Goal: Information Seeking & Learning: Find specific fact

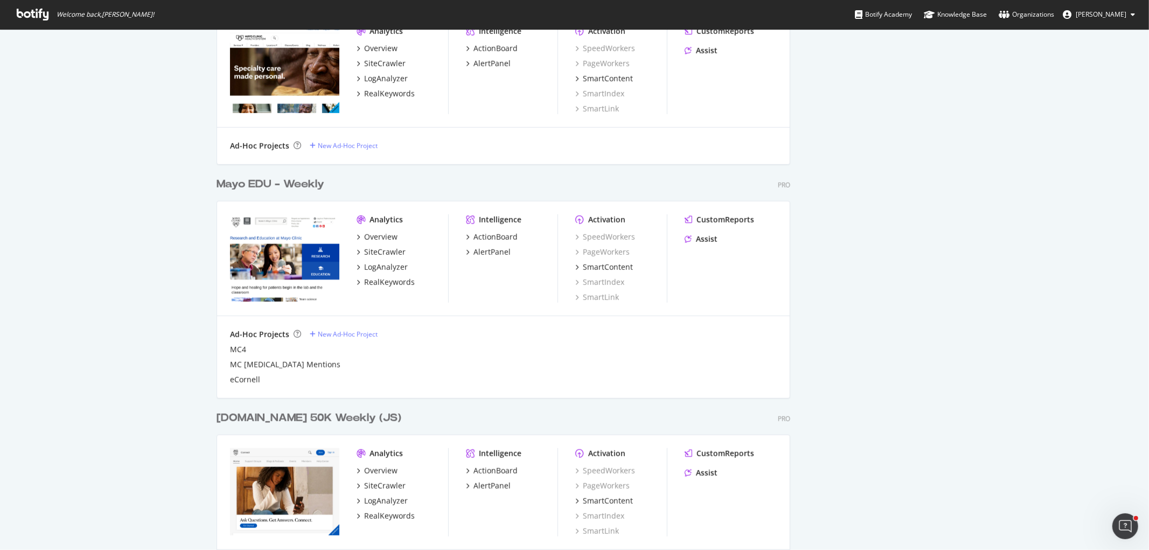
scroll to position [718, 0]
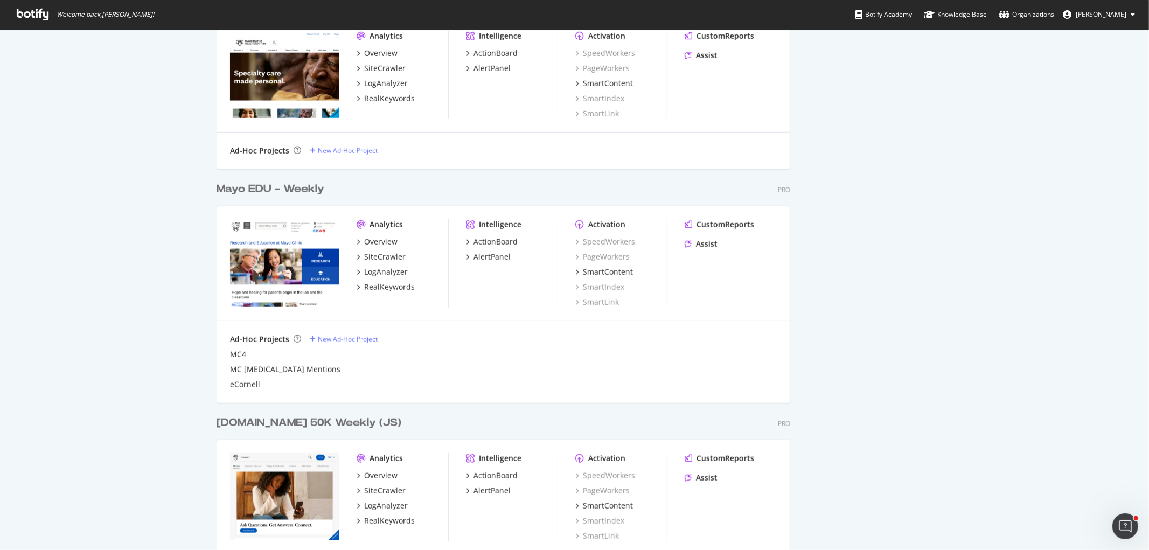
click at [255, 187] on div "Mayo EDU - Weekly" at bounding box center [270, 189] width 108 height 16
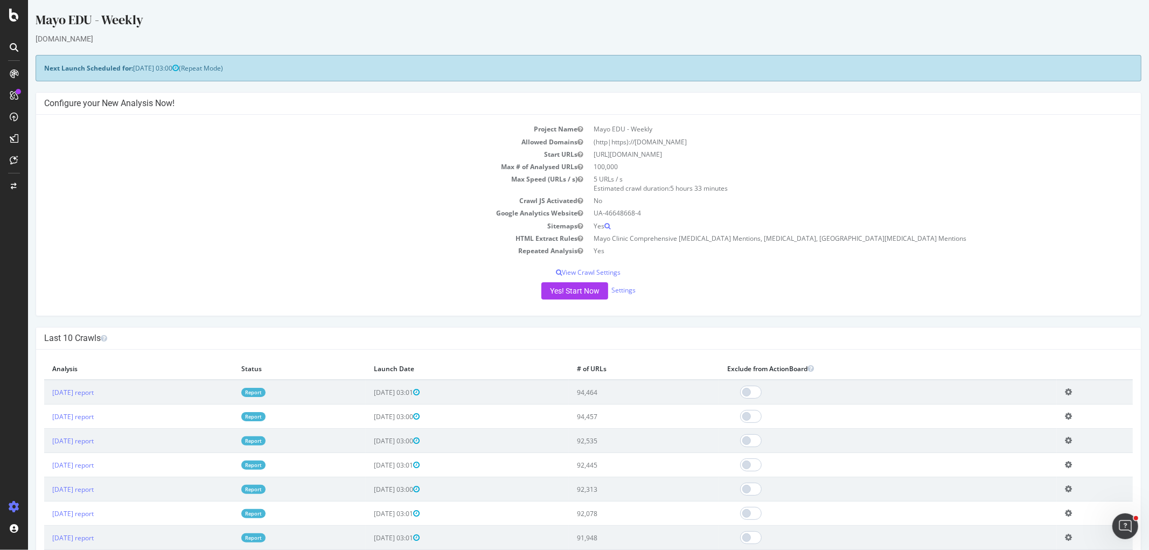
click at [265, 391] on link "Report" at bounding box center [253, 392] width 24 height 9
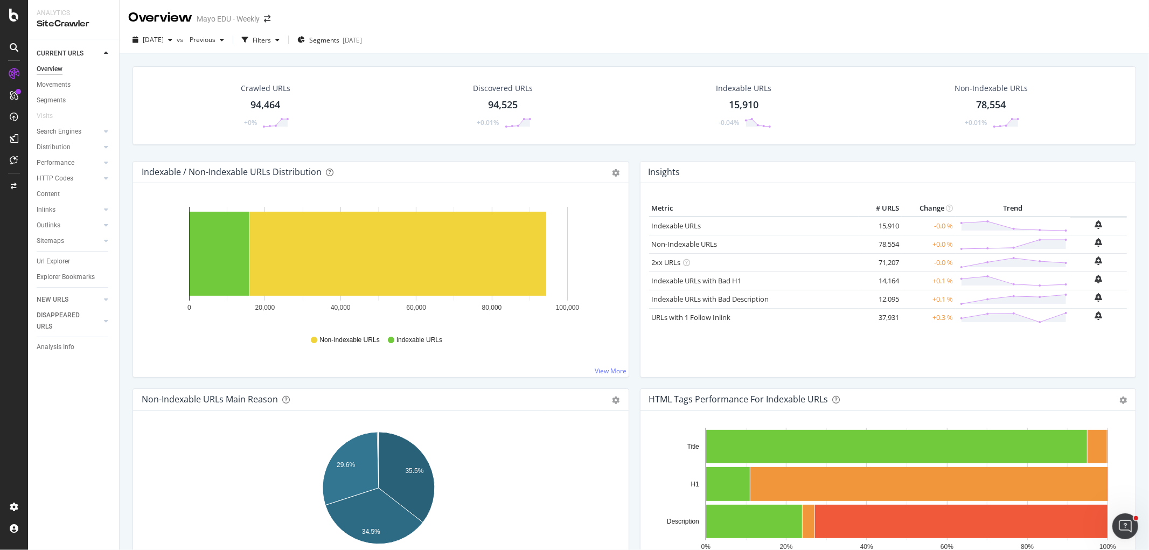
click at [261, 88] on div "Crawled URLs" at bounding box center [266, 88] width 50 height 11
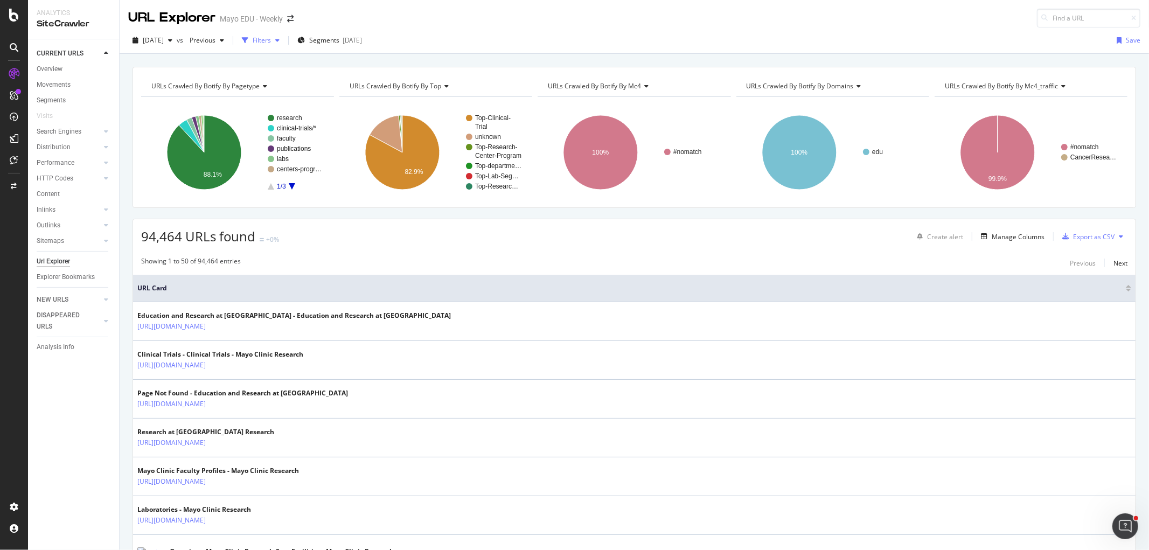
click at [271, 39] on div "Filters" at bounding box center [262, 40] width 18 height 9
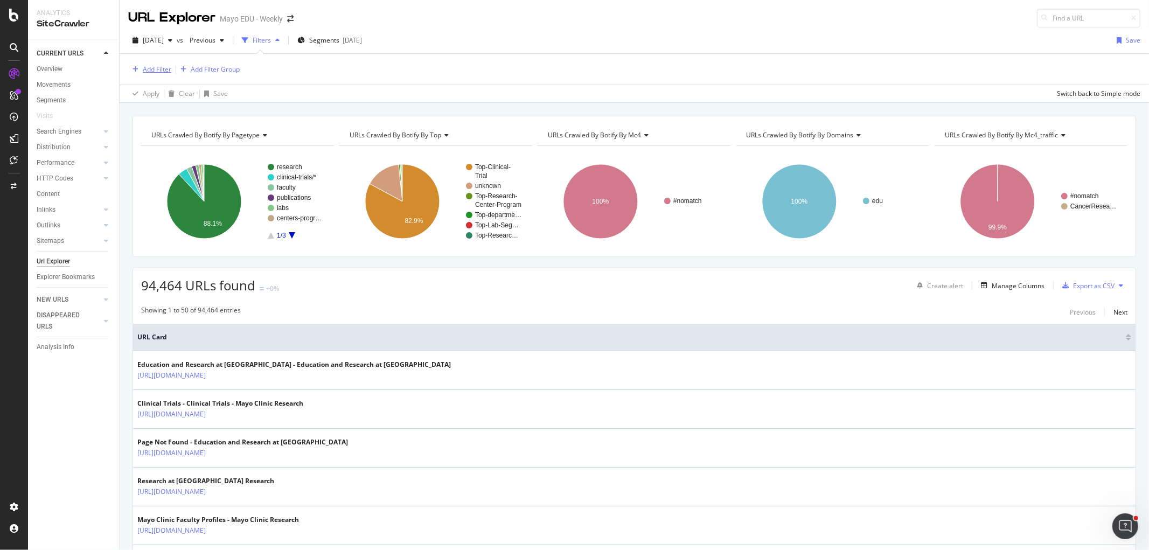
click at [158, 66] on div "Add Filter" at bounding box center [157, 69] width 29 height 9
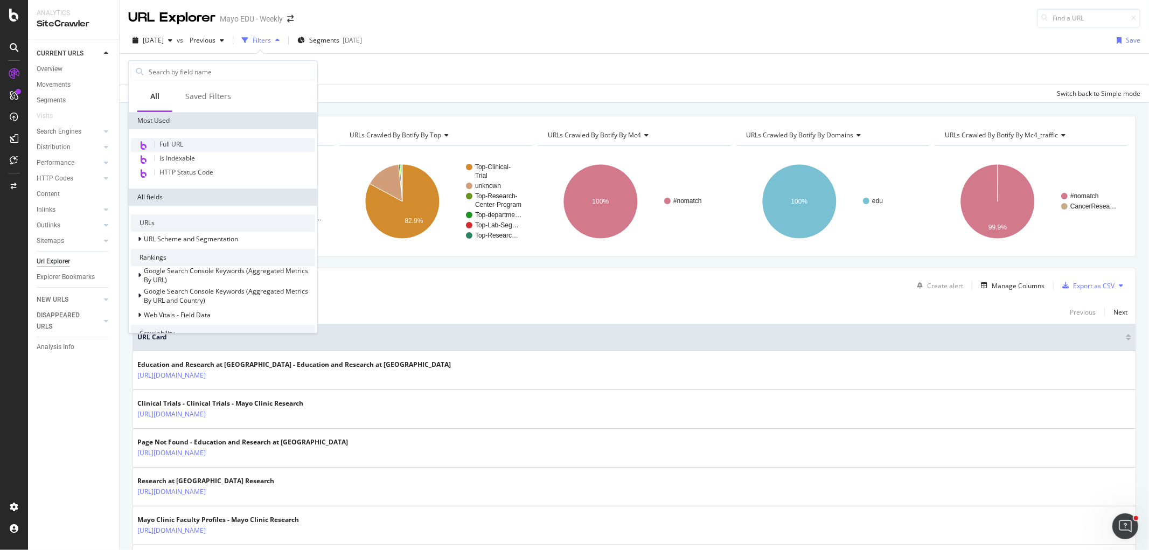
click at [178, 141] on span "Full URL" at bounding box center [171, 143] width 24 height 9
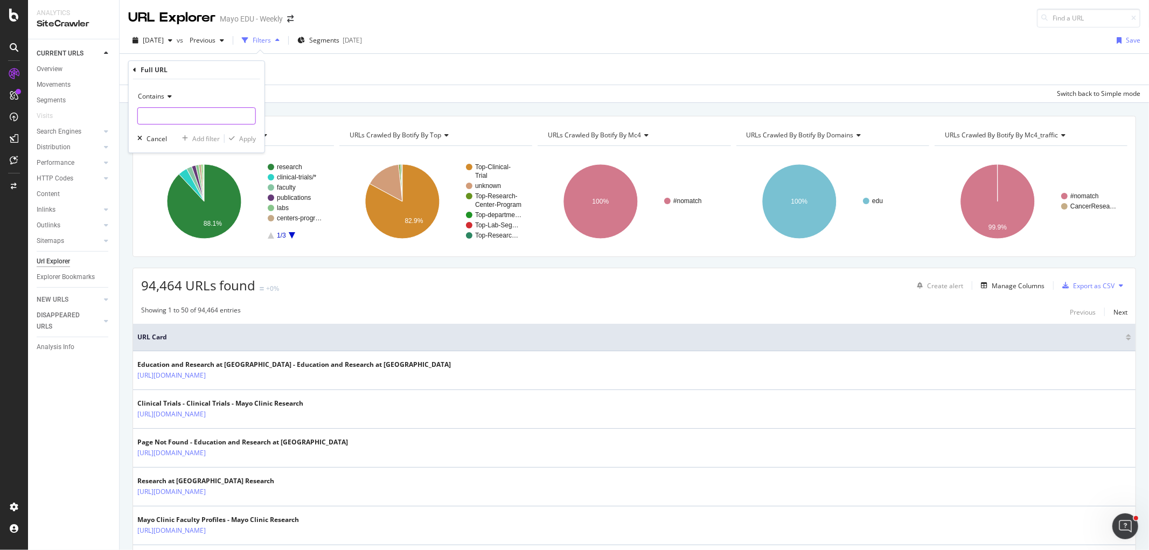
click at [159, 113] on input "text" at bounding box center [196, 115] width 117 height 17
type input "http:"
click at [249, 138] on div "Apply" at bounding box center [247, 138] width 17 height 9
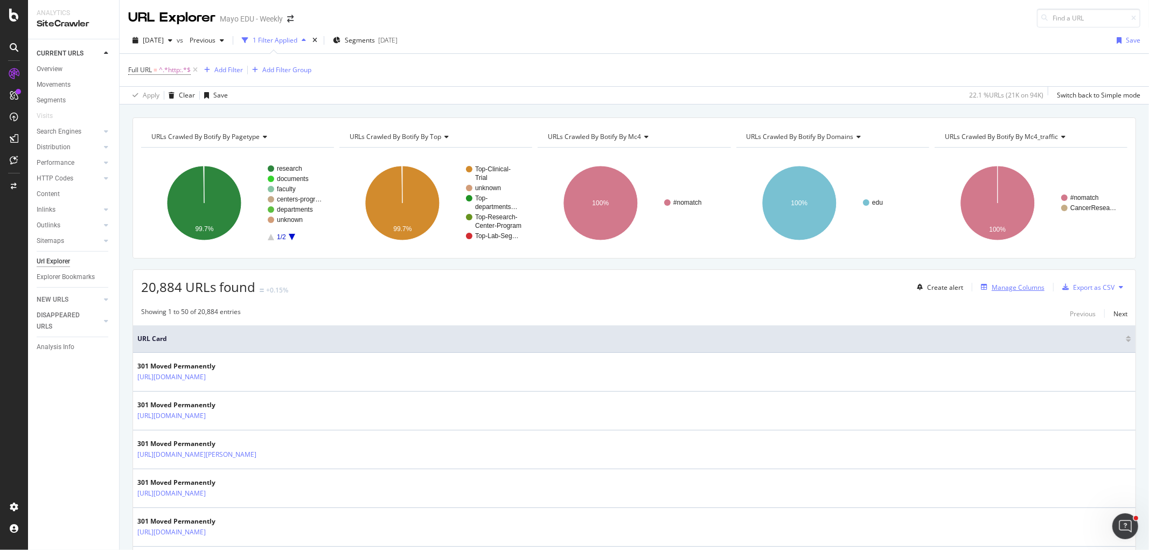
click at [1014, 286] on div "Manage Columns" at bounding box center [1017, 287] width 53 height 9
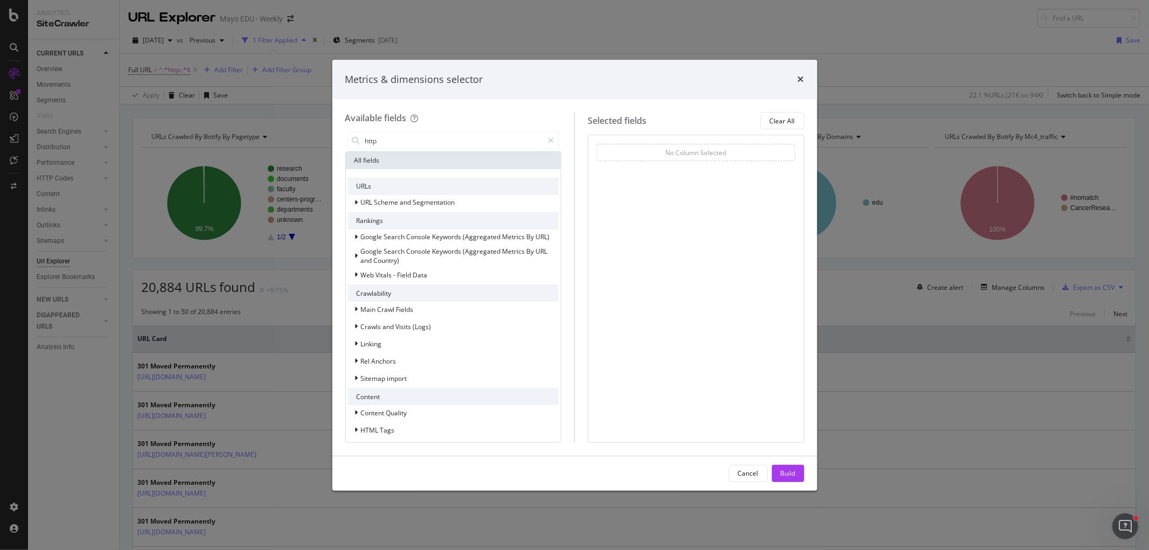
type input "http"
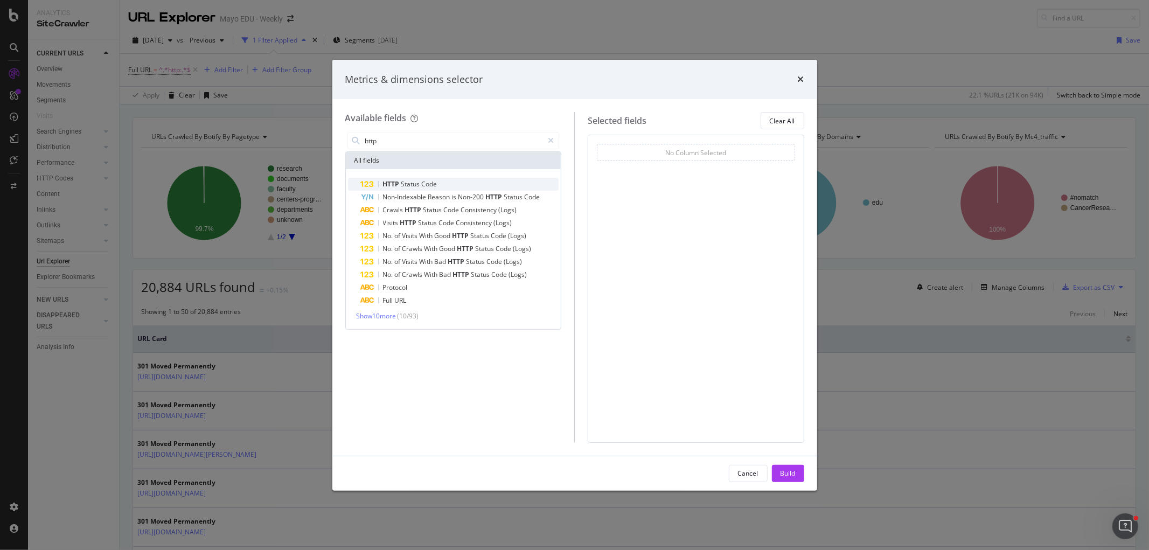
click at [398, 184] on span "HTTP" at bounding box center [392, 183] width 18 height 9
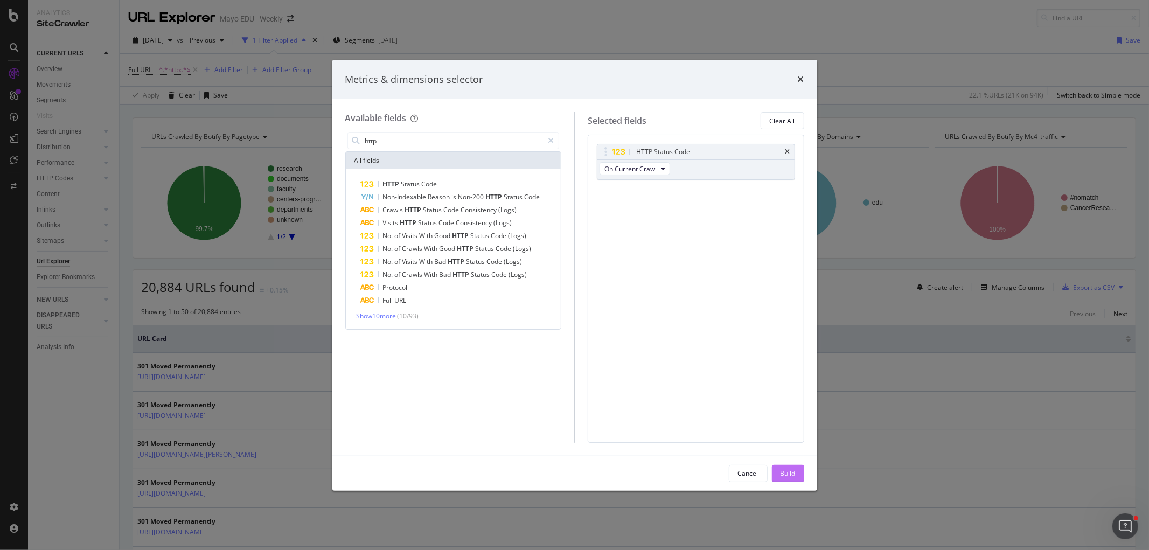
click at [793, 470] on div "Build" at bounding box center [787, 472] width 15 height 9
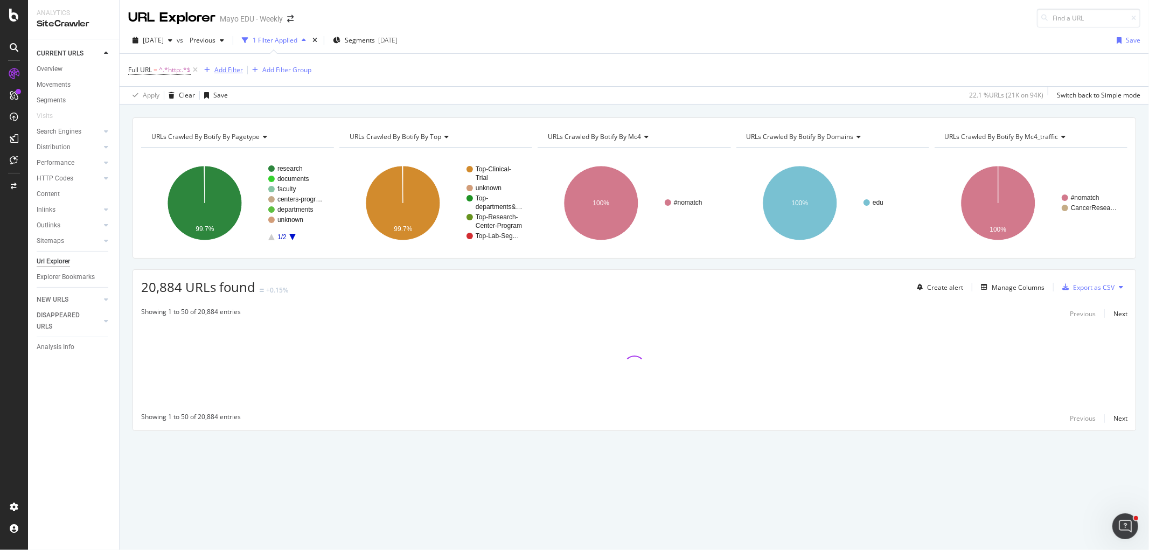
click at [223, 69] on div "Add Filter" at bounding box center [228, 69] width 29 height 9
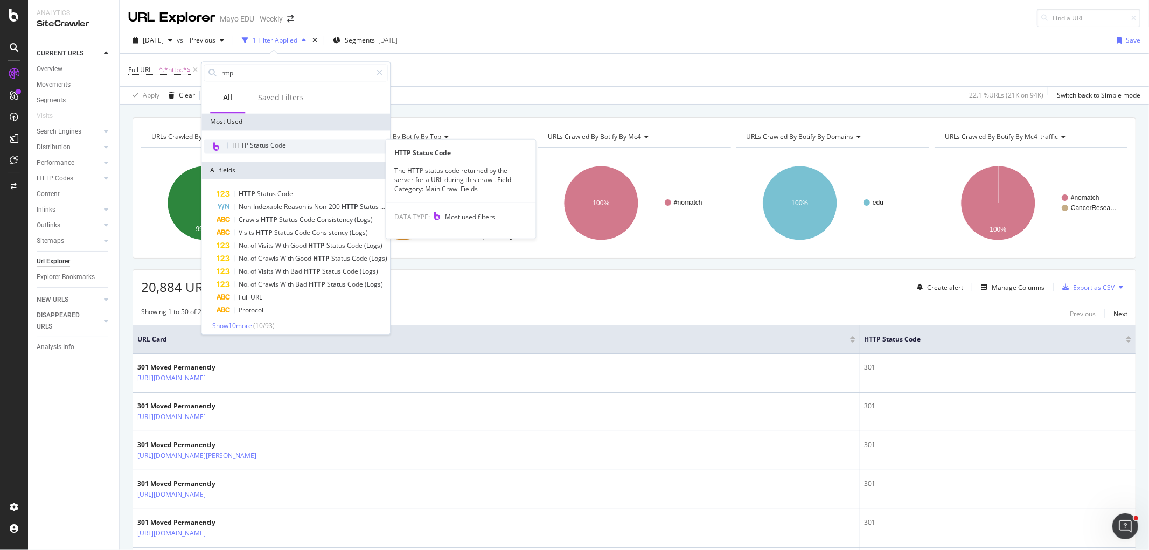
type input "http"
click at [250, 143] on span "HTTP Status Code" at bounding box center [259, 145] width 54 height 9
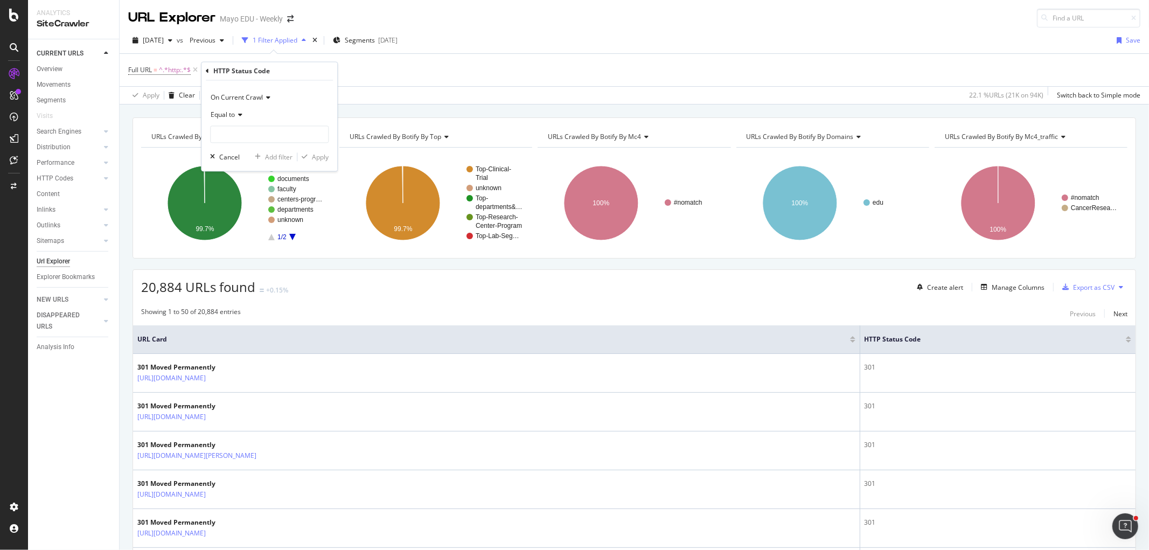
click at [225, 112] on span "Equal to" at bounding box center [223, 114] width 24 height 9
click at [246, 152] on span "Not Equal to" at bounding box center [233, 150] width 37 height 9
click at [248, 132] on input "number" at bounding box center [269, 134] width 118 height 17
click at [237, 160] on span "301" at bounding box center [250, 160] width 75 height 9
type input "301"
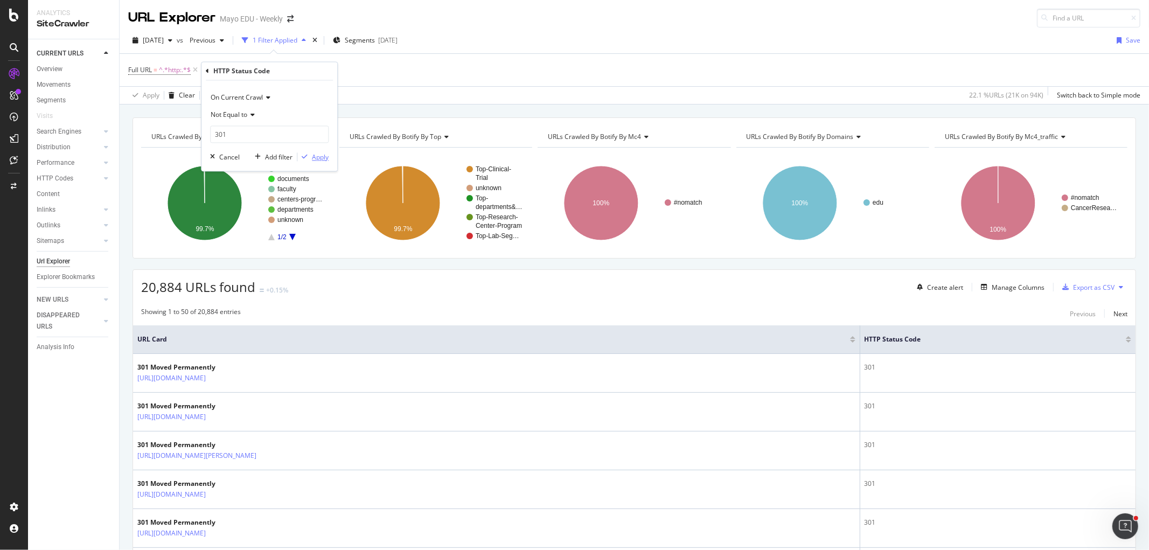
click at [319, 157] on div "Apply" at bounding box center [320, 156] width 17 height 9
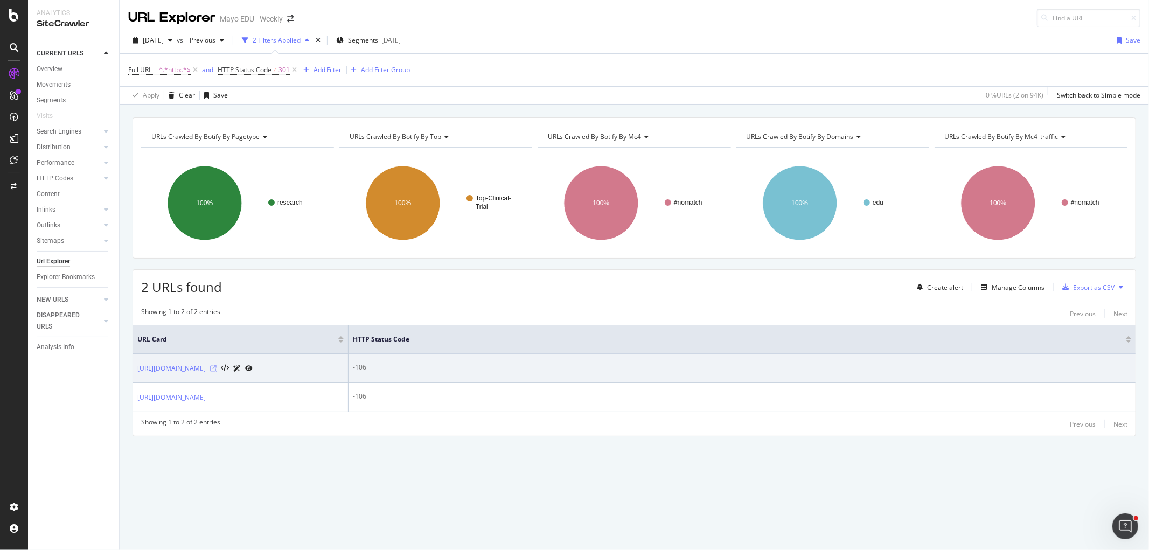
click at [216, 372] on icon at bounding box center [213, 368] width 6 height 6
drag, startPoint x: 135, startPoint y: 369, endPoint x: 191, endPoint y: 386, distance: 58.4
click at [191, 383] on td "[URL][DOMAIN_NAME]" at bounding box center [240, 368] width 215 height 29
copy link "[URL][DOMAIN_NAME]"
